Goal: Information Seeking & Learning: Learn about a topic

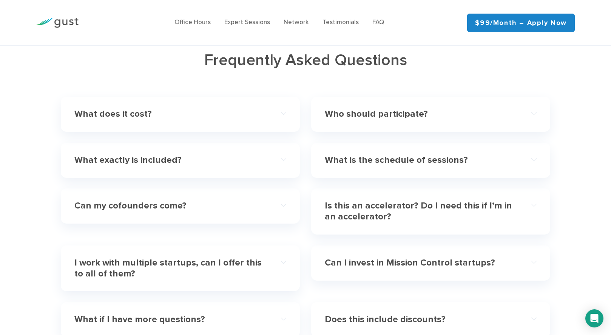
scroll to position [2204, 0]
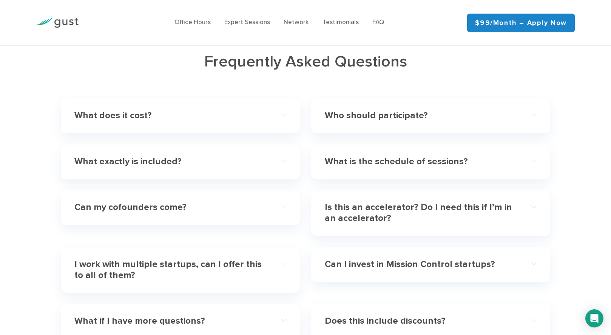
click at [203, 110] on h4 "What does it cost?" at bounding box center [169, 115] width 191 height 11
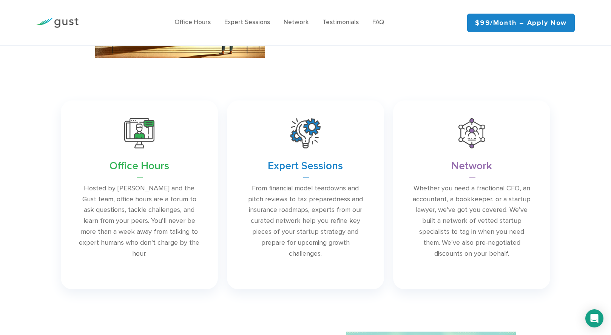
scroll to position [0, 0]
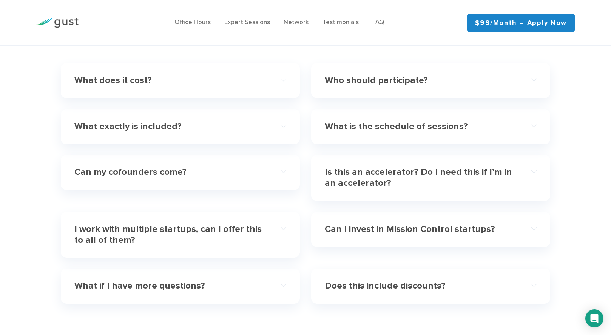
scroll to position [2242, 0]
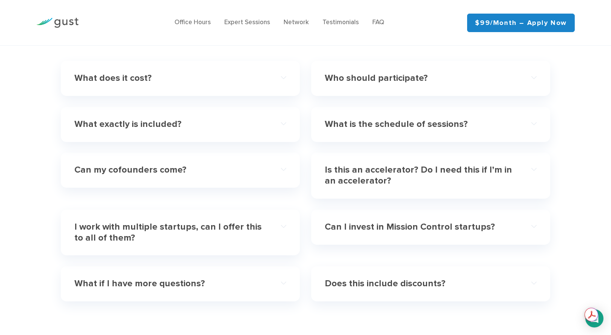
click at [381, 221] on h4 "Can I invest in Mission Control startups?" at bounding box center [420, 226] width 191 height 11
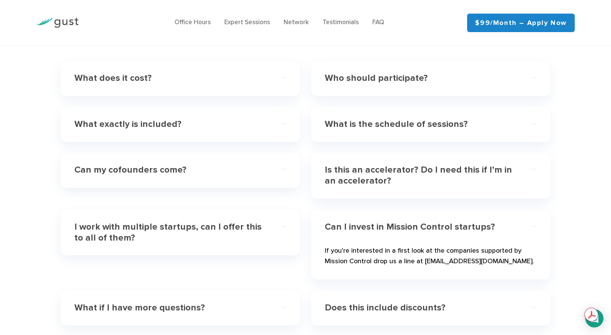
click at [270, 215] on div "I work with multiple startups, can I offer this to all of them?" at bounding box center [180, 232] width 212 height 34
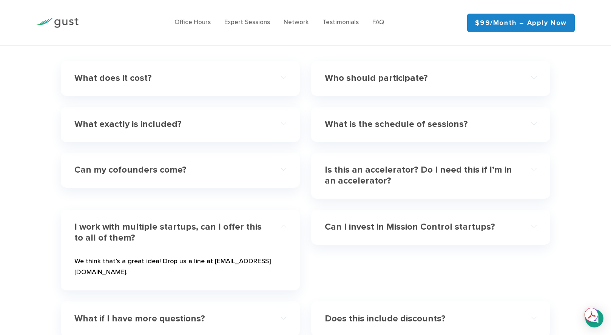
click at [353, 165] on h4 "Is this an accelerator? Do I need this if I’m in an accelerator?" at bounding box center [420, 176] width 191 height 22
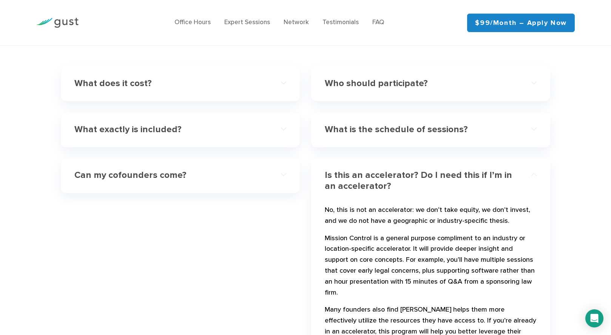
scroll to position [2237, 0]
click at [249, 169] on h4 "Can my cofounders come?" at bounding box center [169, 174] width 191 height 11
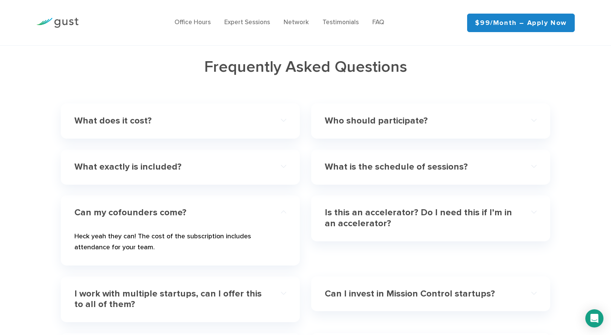
scroll to position [2200, 0]
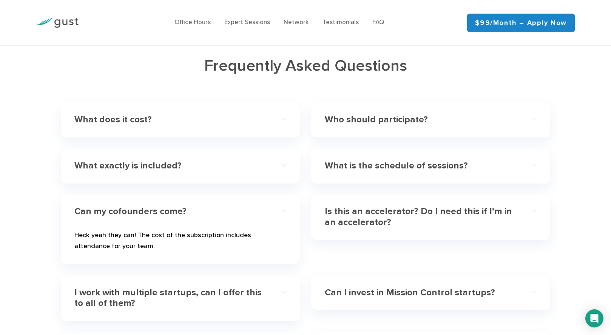
click at [254, 160] on h4 "What exactly is included?" at bounding box center [169, 165] width 191 height 11
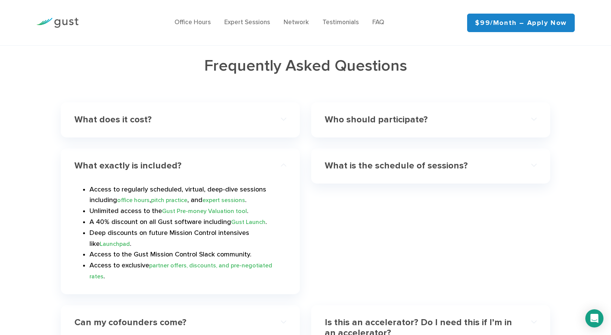
click at [347, 160] on h4 "What is the schedule of sessions?" at bounding box center [420, 165] width 191 height 11
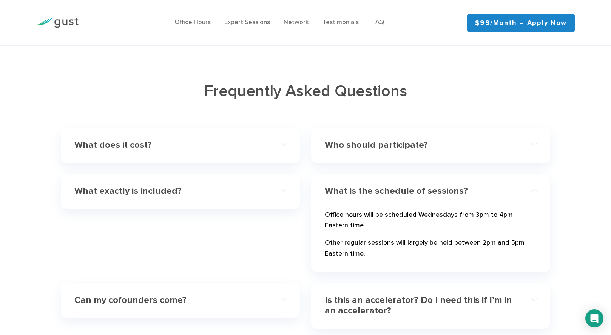
scroll to position [2173, 0]
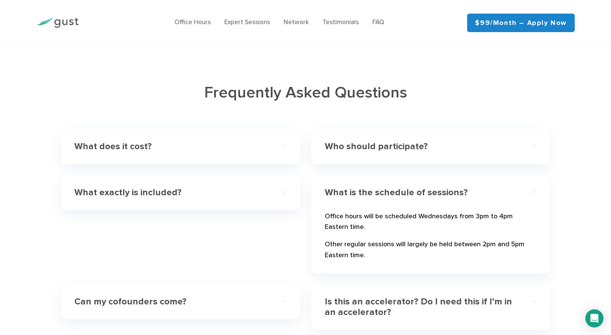
click at [257, 141] on h4 "What does it cost?" at bounding box center [169, 146] width 191 height 11
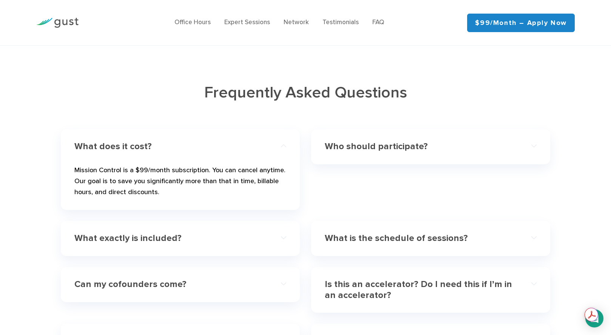
click at [223, 233] on h4 "What exactly is included?" at bounding box center [169, 238] width 191 height 11
